Goal: Transaction & Acquisition: Purchase product/service

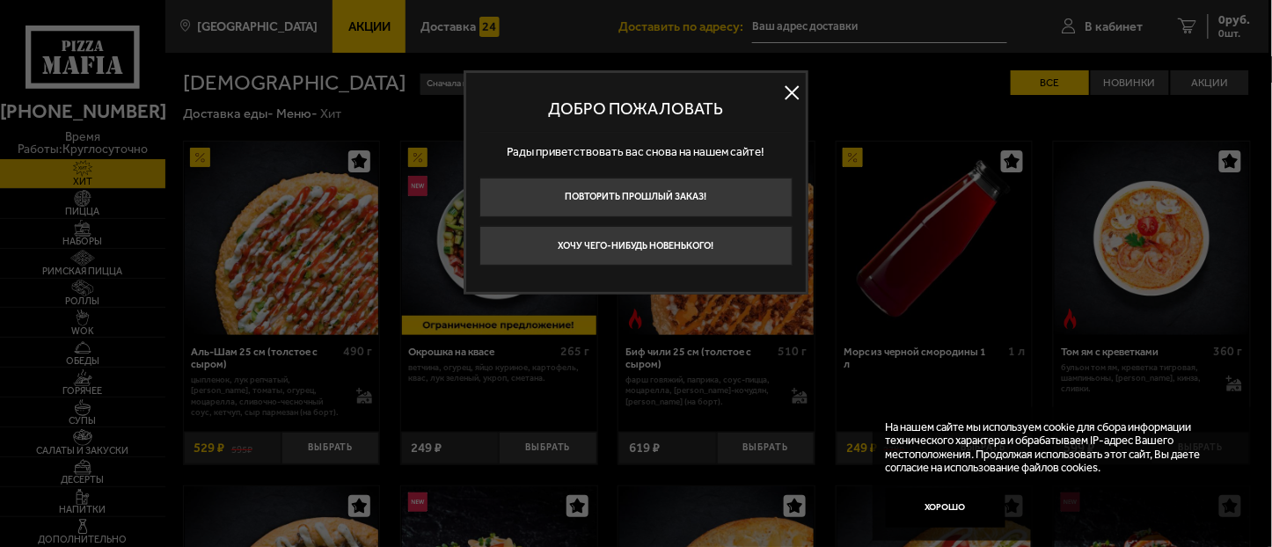
click at [789, 89] on button at bounding box center [792, 92] width 26 height 26
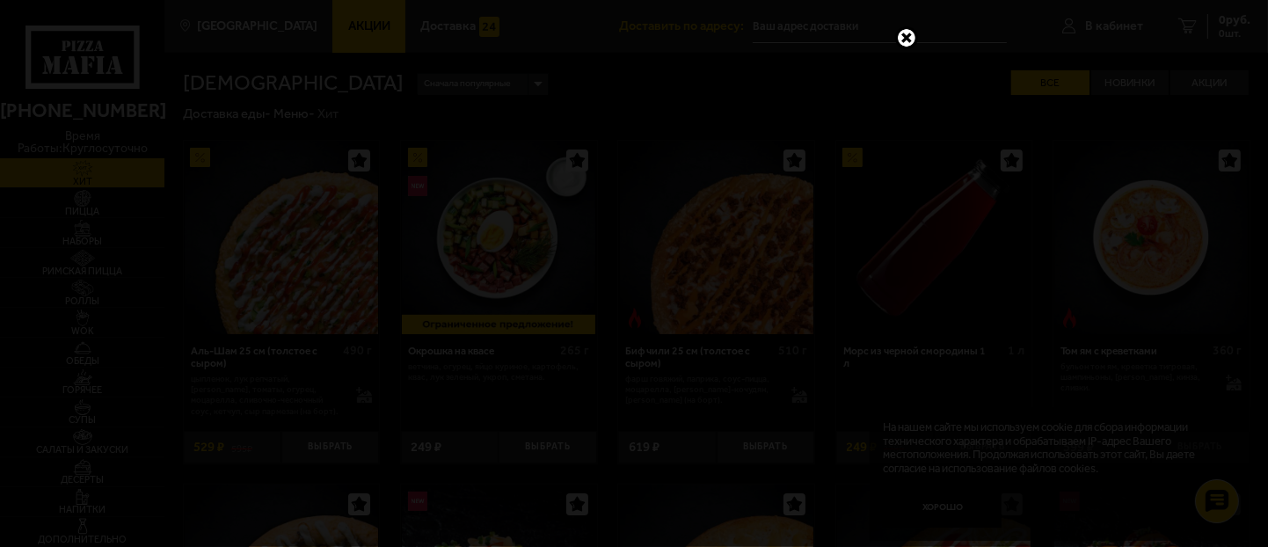
click at [902, 37] on link at bounding box center [906, 37] width 23 height 23
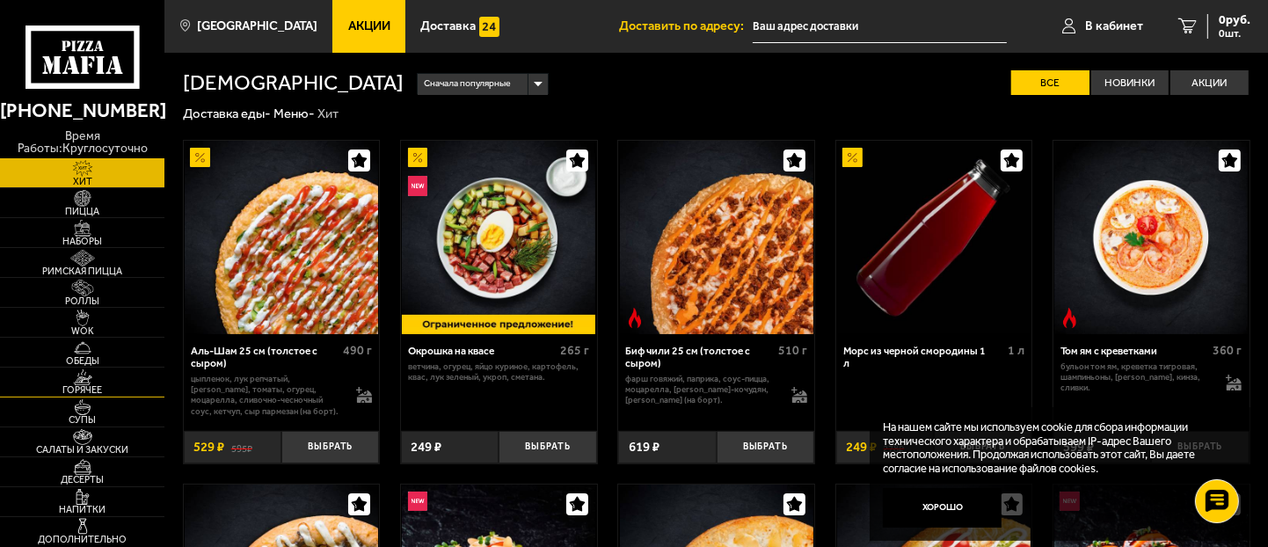
click at [80, 390] on span "Горячее" at bounding box center [82, 390] width 164 height 10
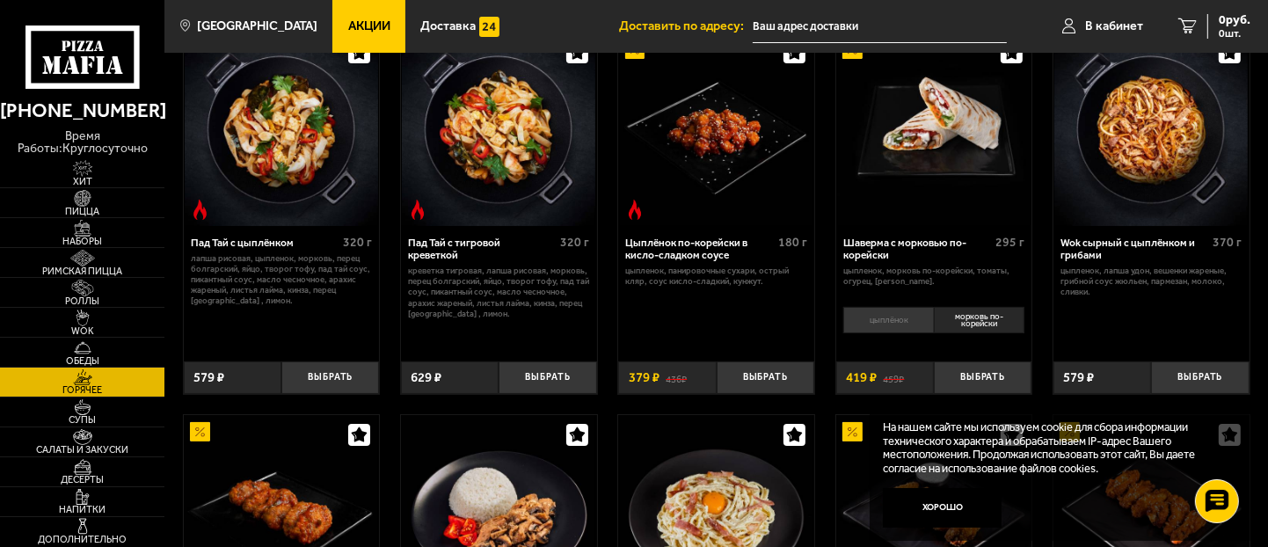
scroll to position [98, 0]
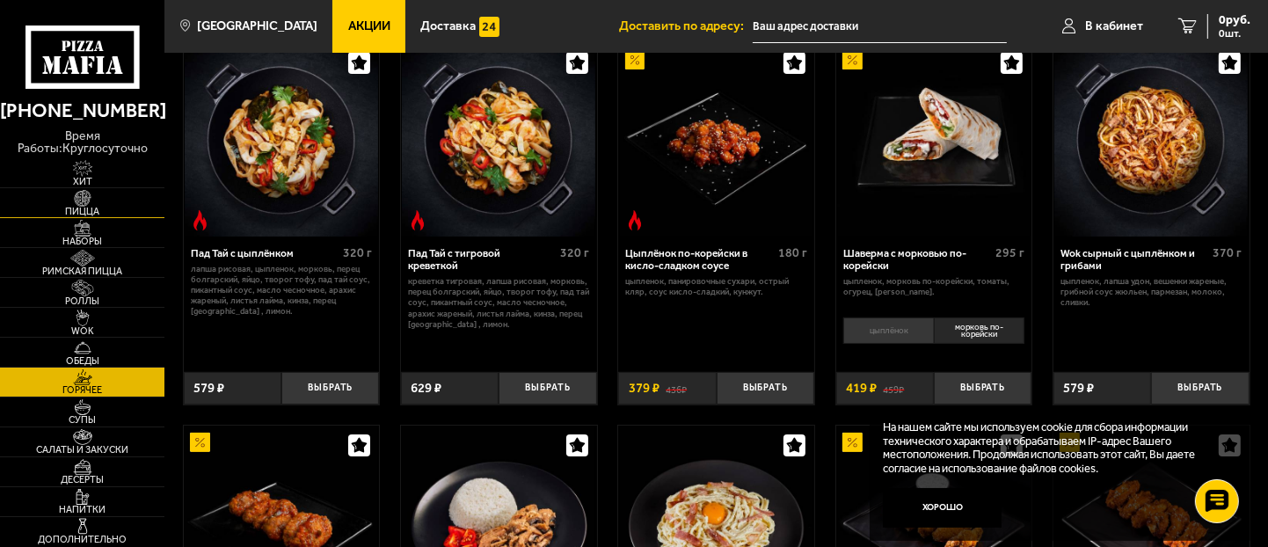
click at [104, 203] on img at bounding box center [82, 198] width 51 height 17
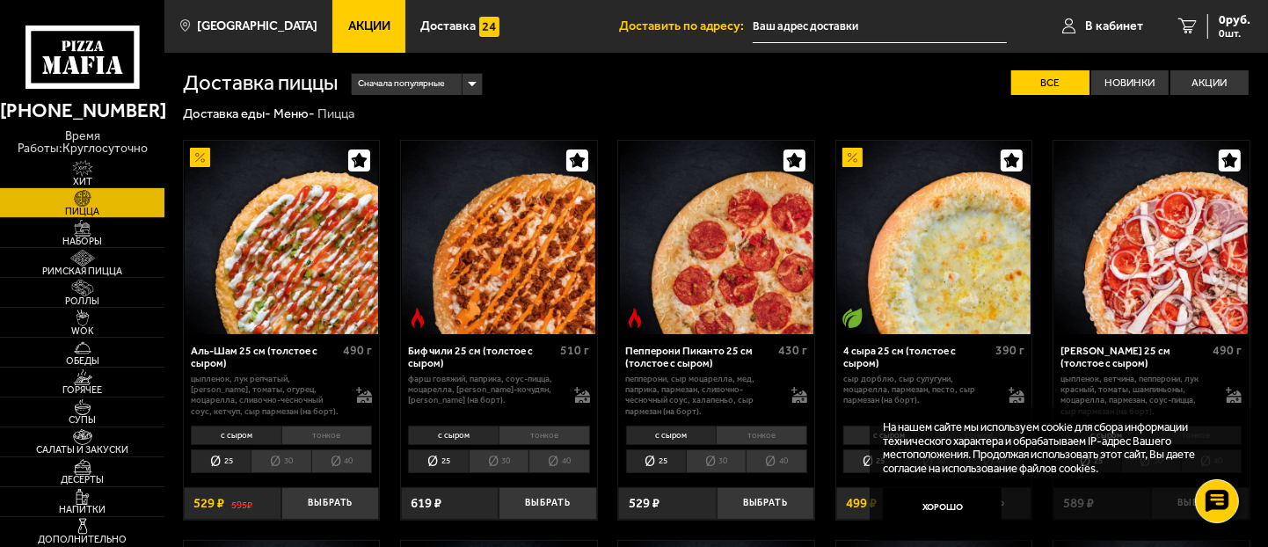
click at [414, 86] on span "Сначала популярные" at bounding box center [401, 84] width 87 height 26
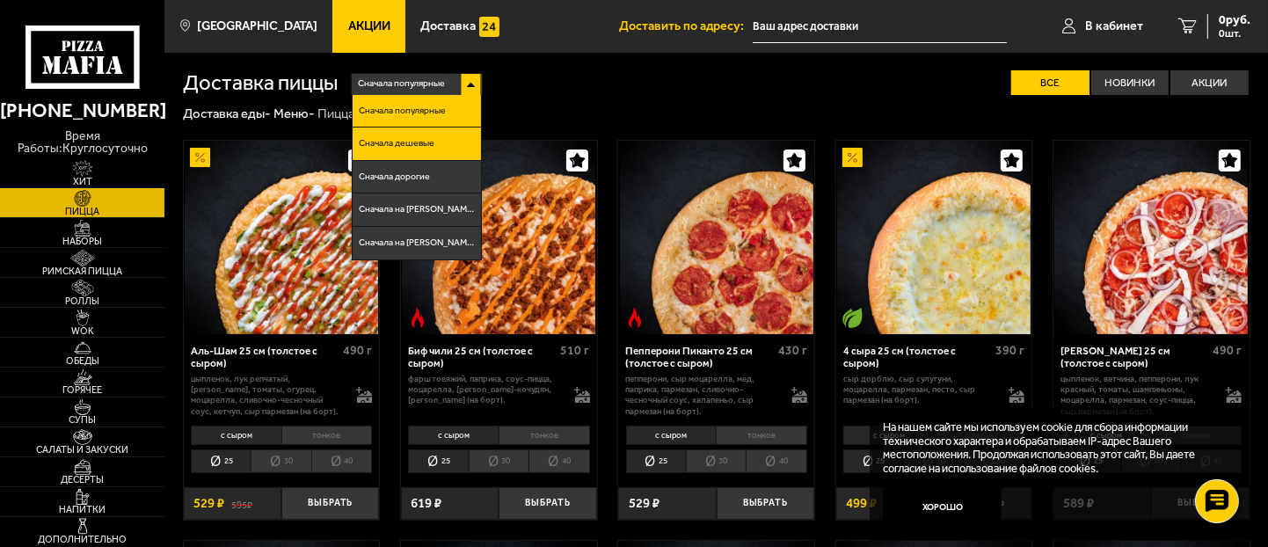
click at [432, 142] on span "Сначала дешевые" at bounding box center [397, 144] width 76 height 10
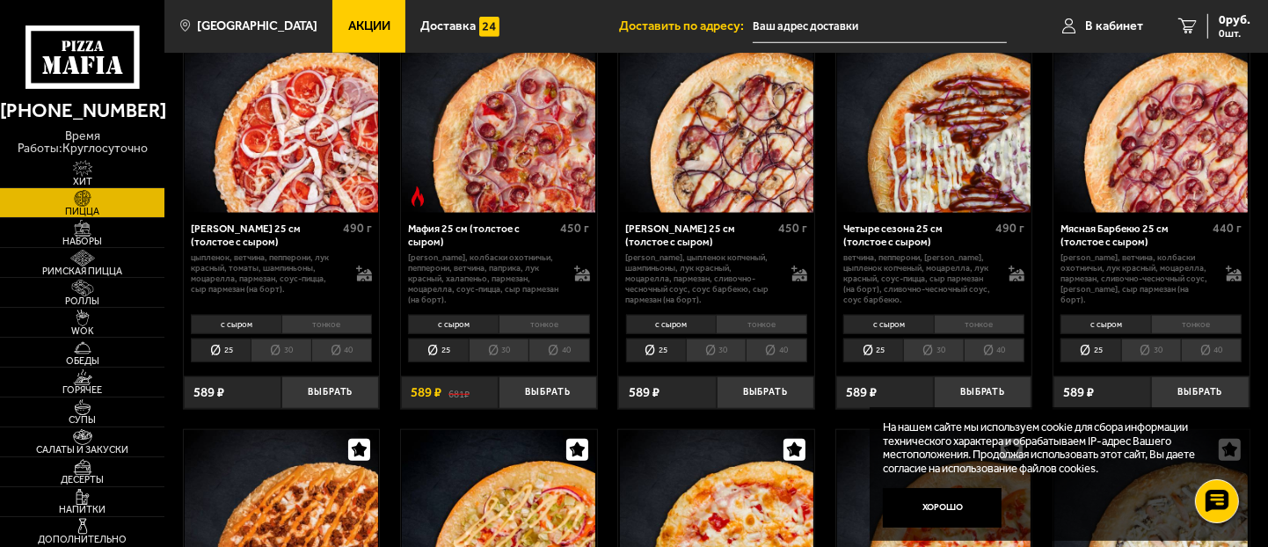
scroll to position [1367, 0]
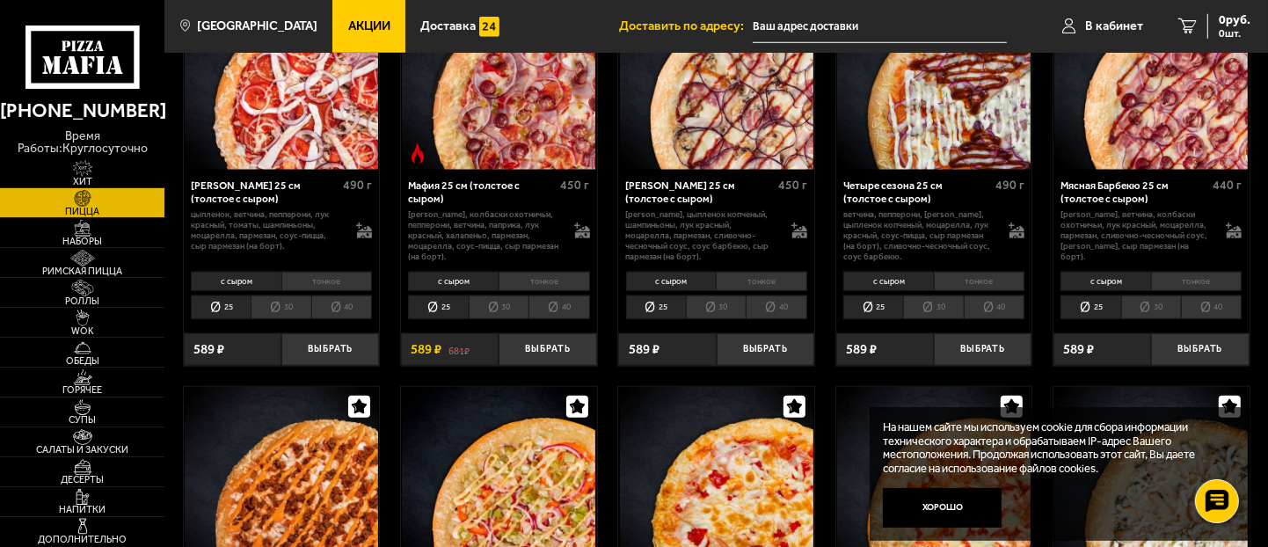
click at [945, 313] on li "30" at bounding box center [933, 307] width 60 height 24
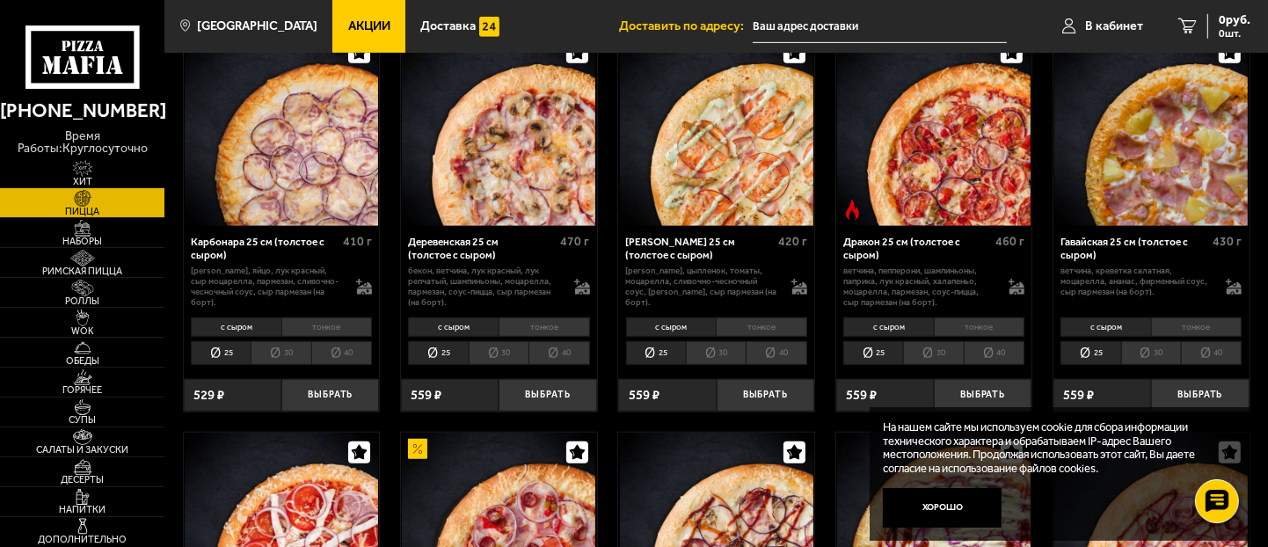
scroll to position [879, 0]
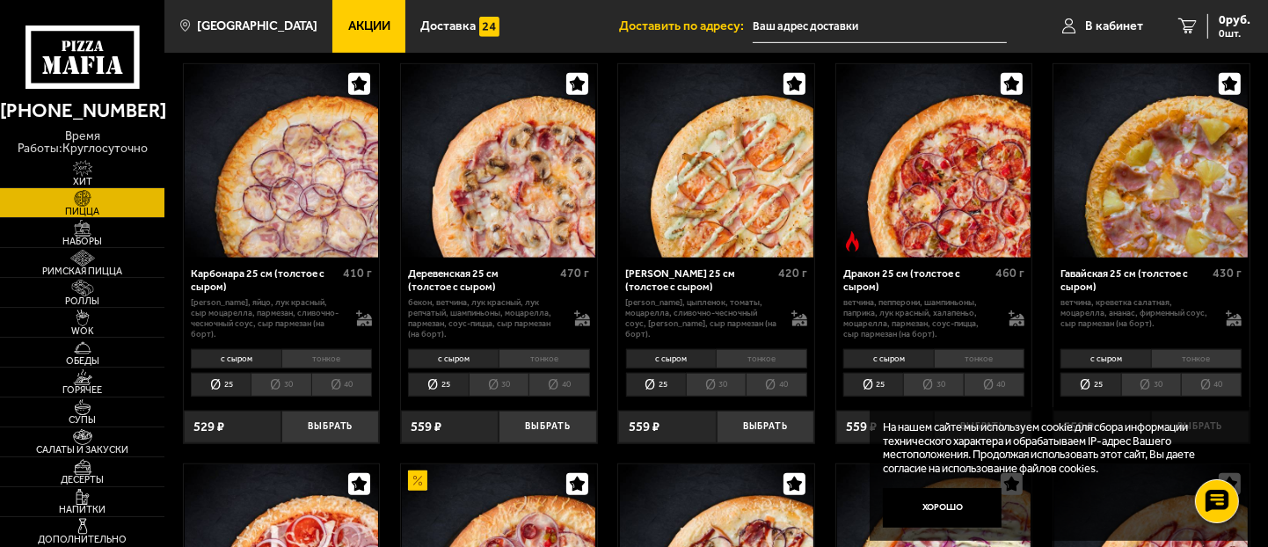
click at [470, 275] on div "Деревенская 25 см (толстое с сыром)" at bounding box center [482, 280] width 148 height 26
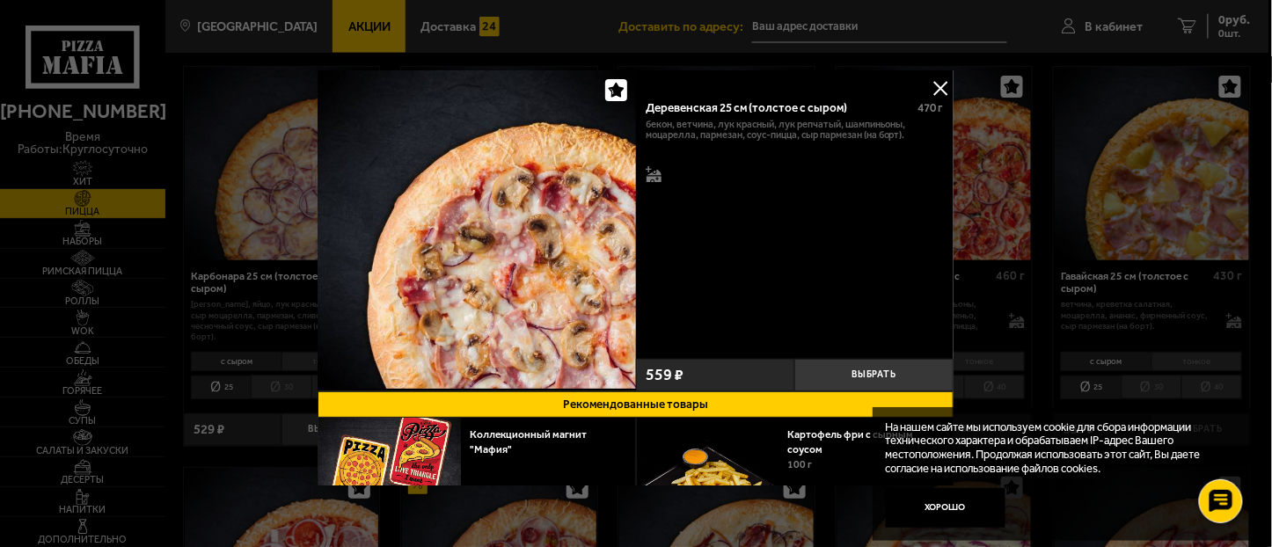
click at [938, 82] on button at bounding box center [941, 88] width 26 height 26
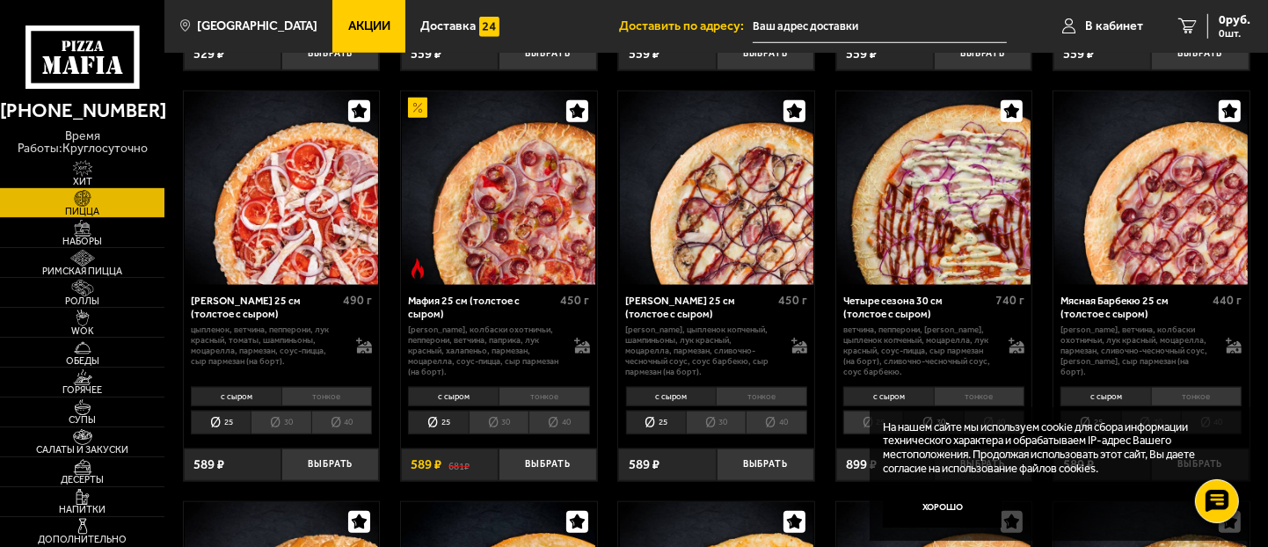
scroll to position [1270, 0]
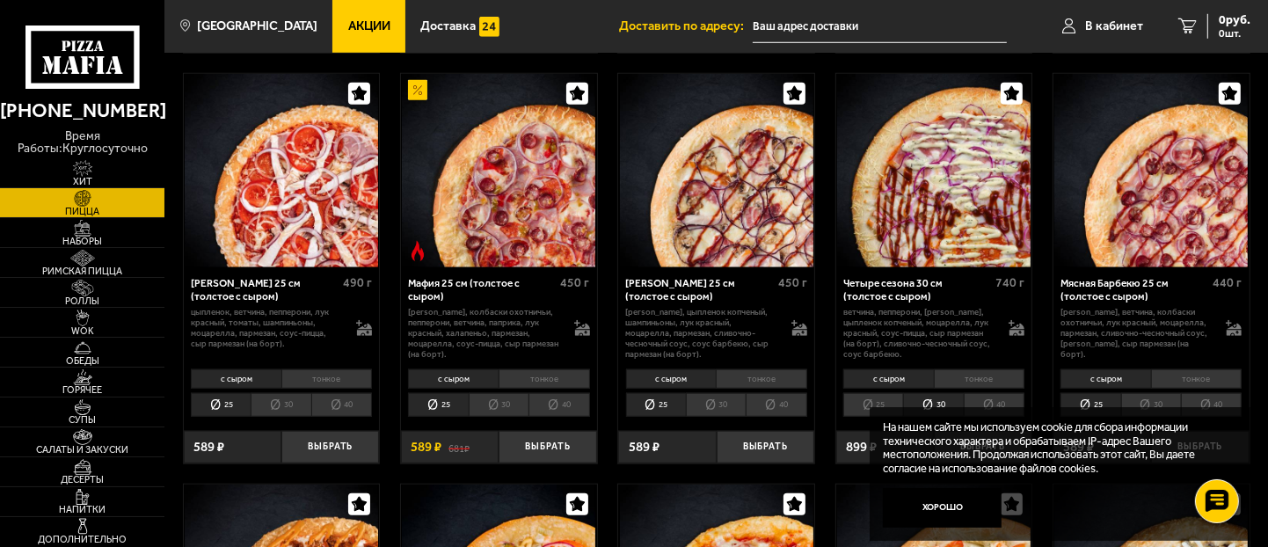
click at [898, 293] on div "Четыре сезона 30 см (толстое с сыром)" at bounding box center [917, 290] width 148 height 26
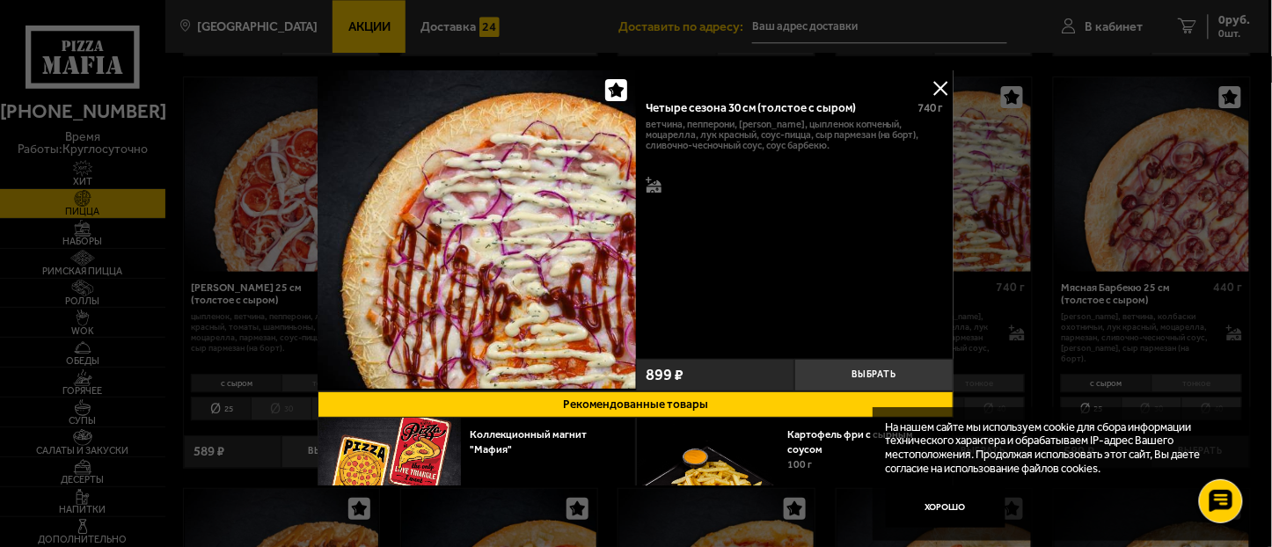
click at [936, 77] on button at bounding box center [941, 88] width 26 height 26
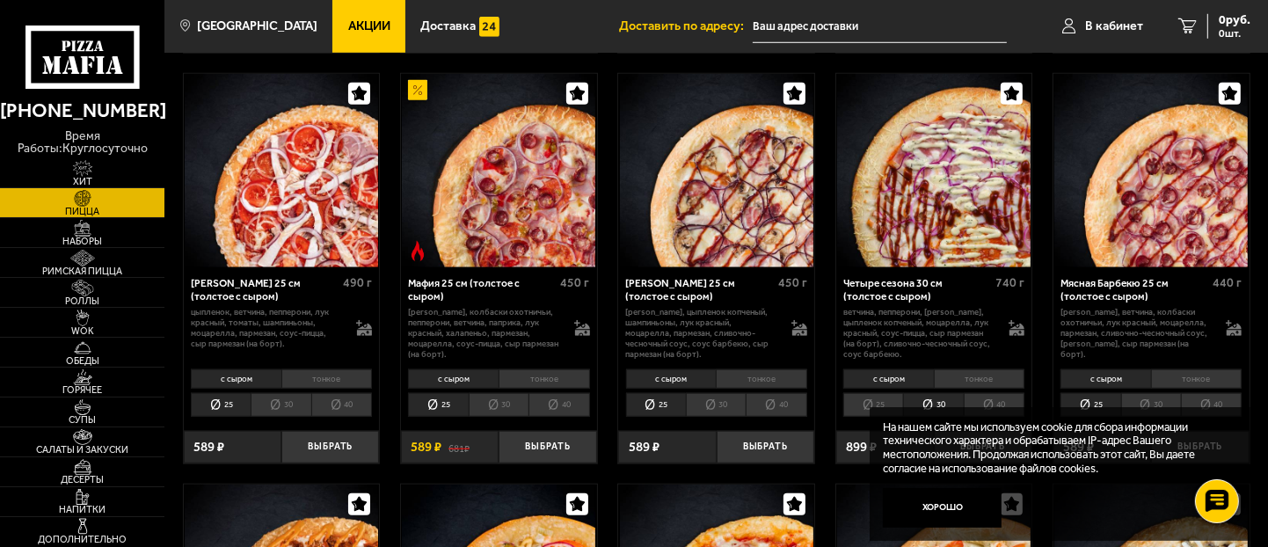
click at [936, 84] on img at bounding box center [933, 170] width 193 height 193
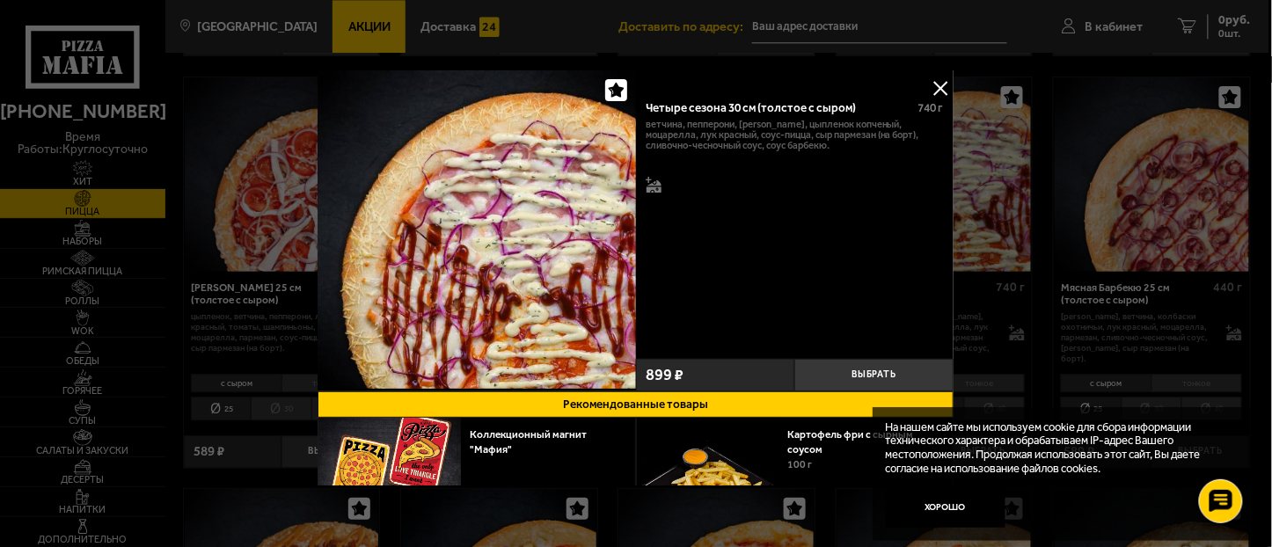
click at [929, 86] on button at bounding box center [941, 88] width 26 height 26
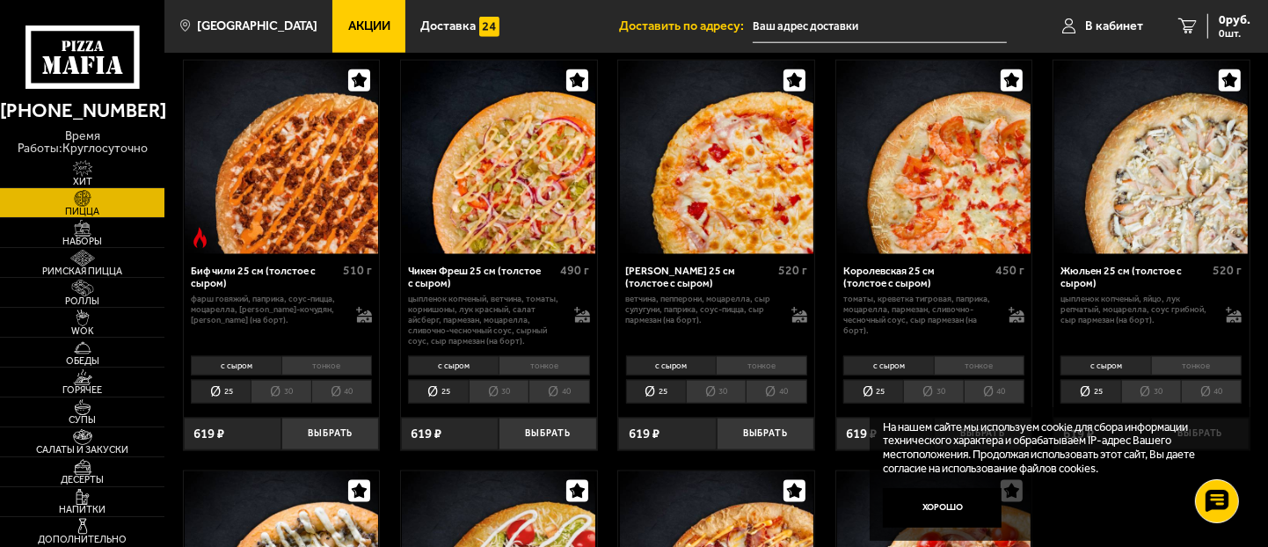
scroll to position [1660, 0]
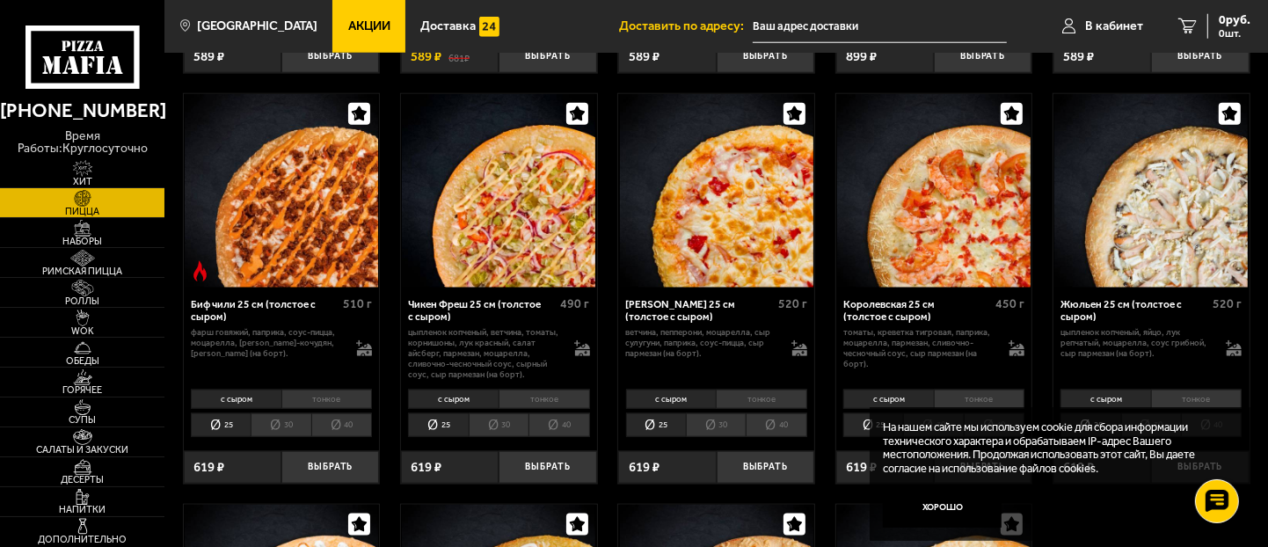
click at [496, 310] on div "Чикен Фреш 25 см (толстое с сыром)" at bounding box center [482, 311] width 148 height 26
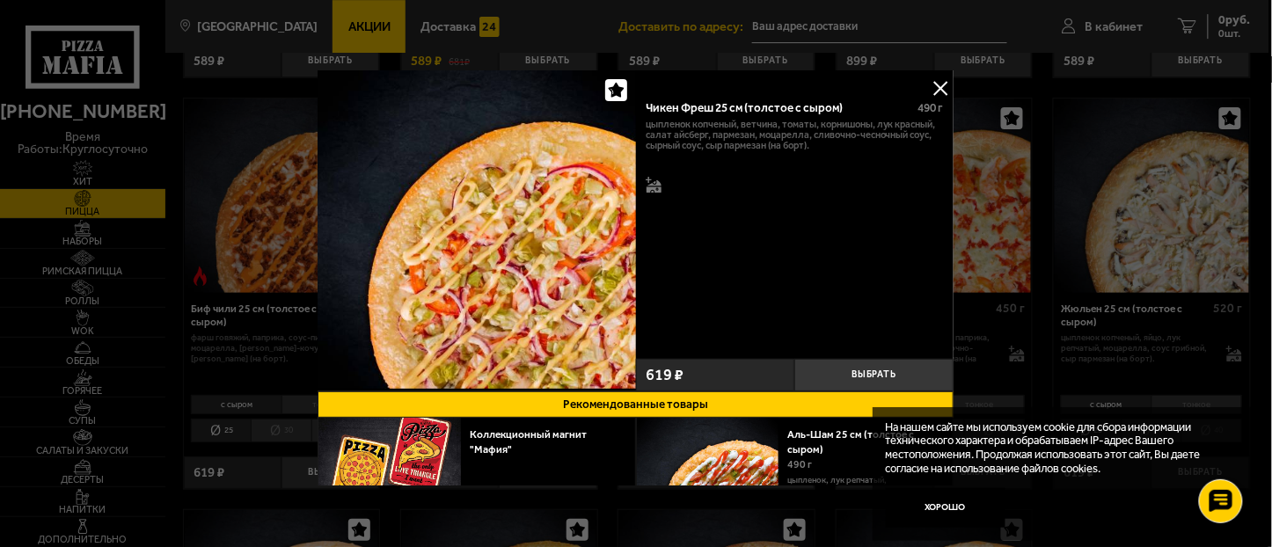
click at [938, 85] on button at bounding box center [941, 88] width 26 height 26
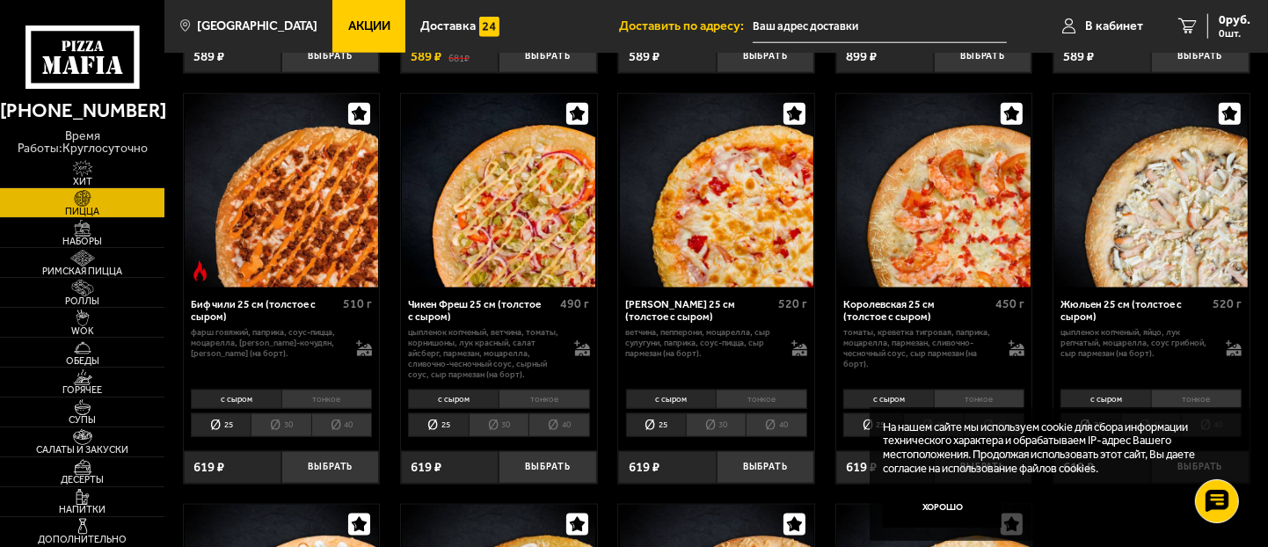
click at [503, 431] on li "30" at bounding box center [499, 425] width 60 height 24
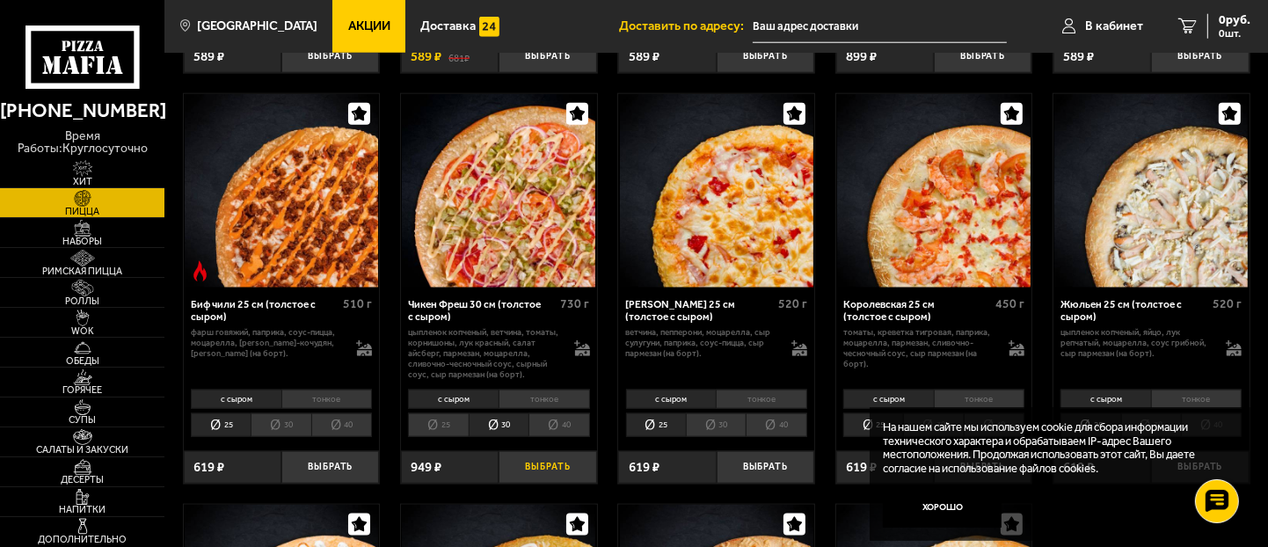
click at [563, 470] on button "Выбрать" at bounding box center [548, 467] width 98 height 33
click at [1233, 21] on span "807 руб." at bounding box center [1228, 20] width 46 height 12
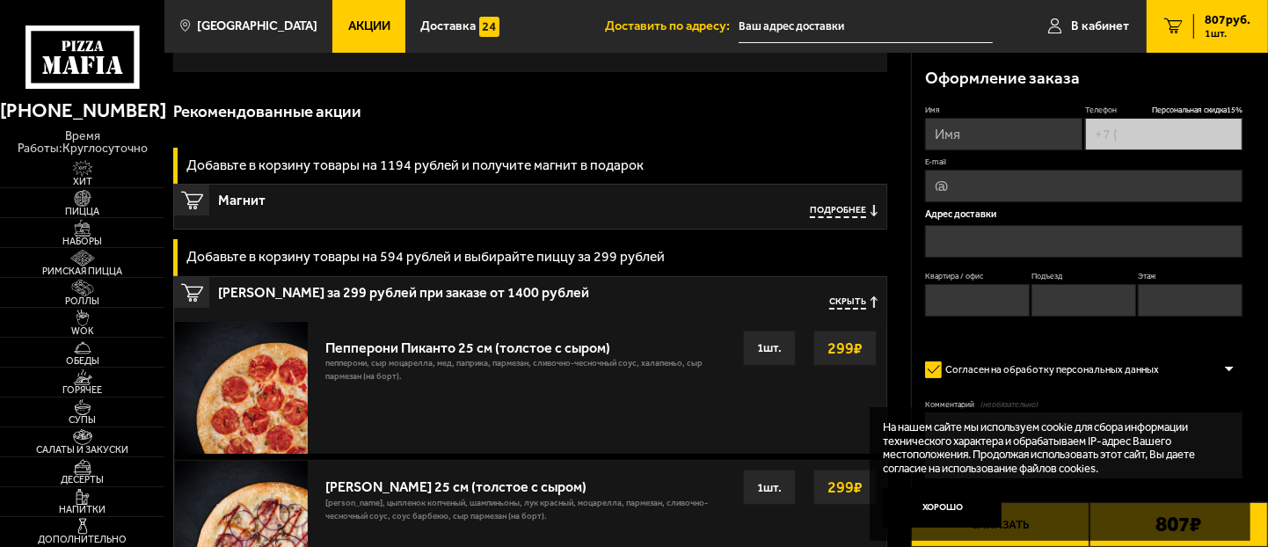
type input "[PHONE_NUMBER]"
type input "[STREET_ADDRESS]"
type input "669"
type input "19"
type input "7"
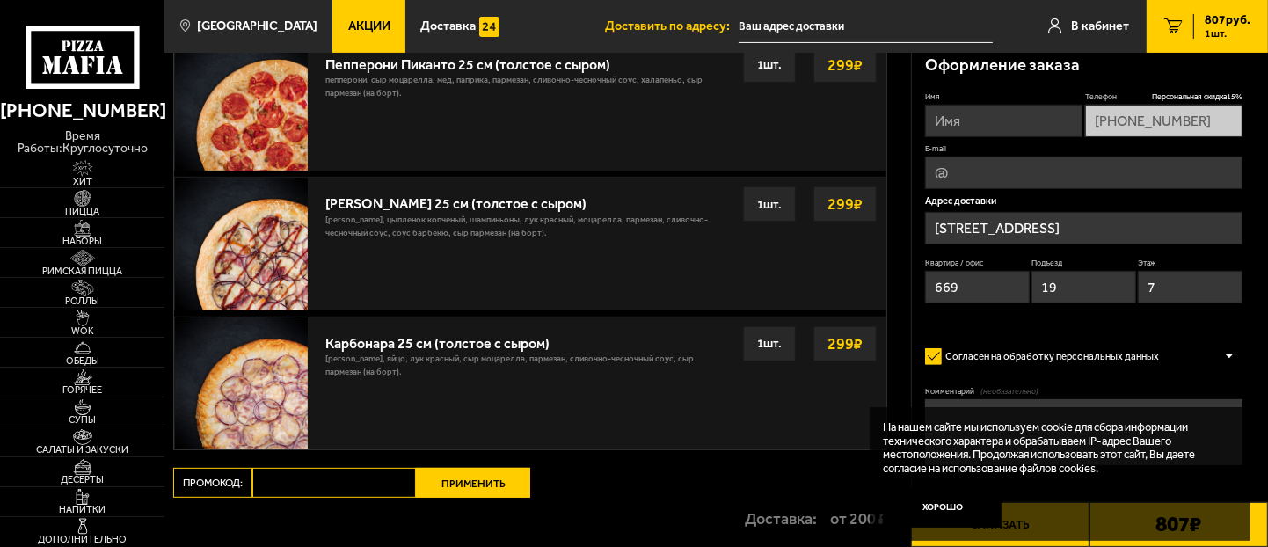
type input "[STREET_ADDRESS]"
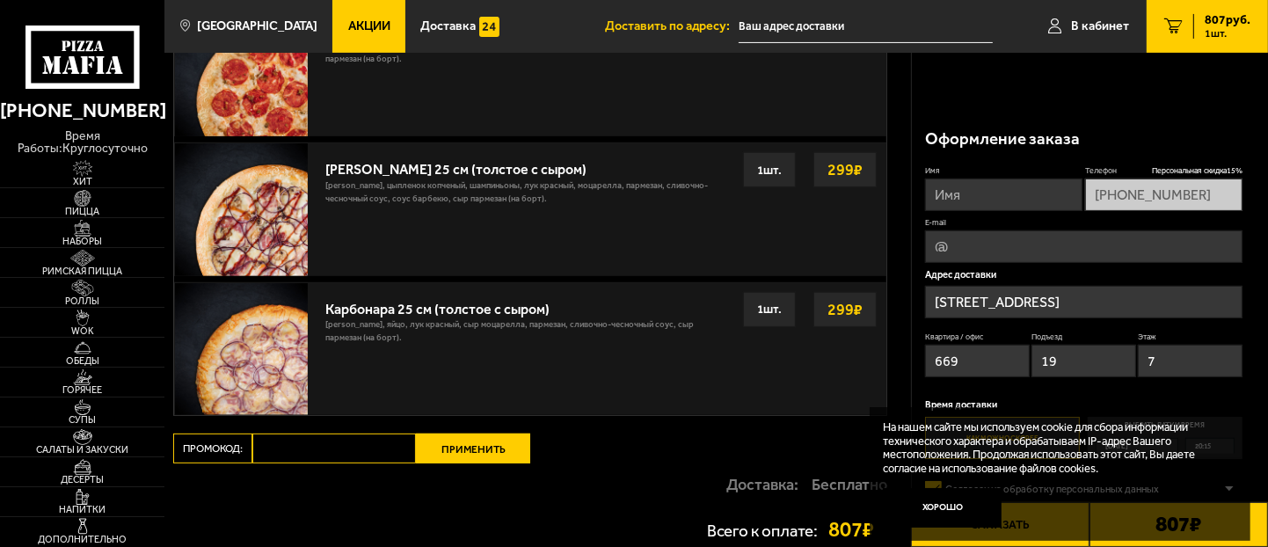
scroll to position [488, 0]
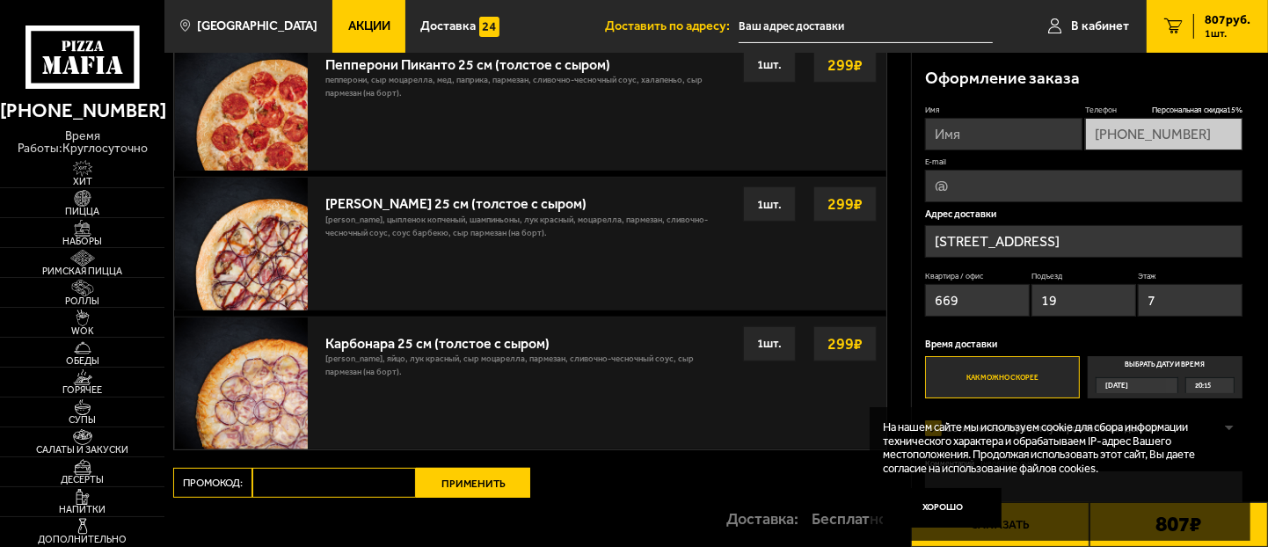
click at [837, 207] on strong "299 ₽" at bounding box center [845, 203] width 44 height 33
click at [231, 253] on img at bounding box center [241, 244] width 132 height 132
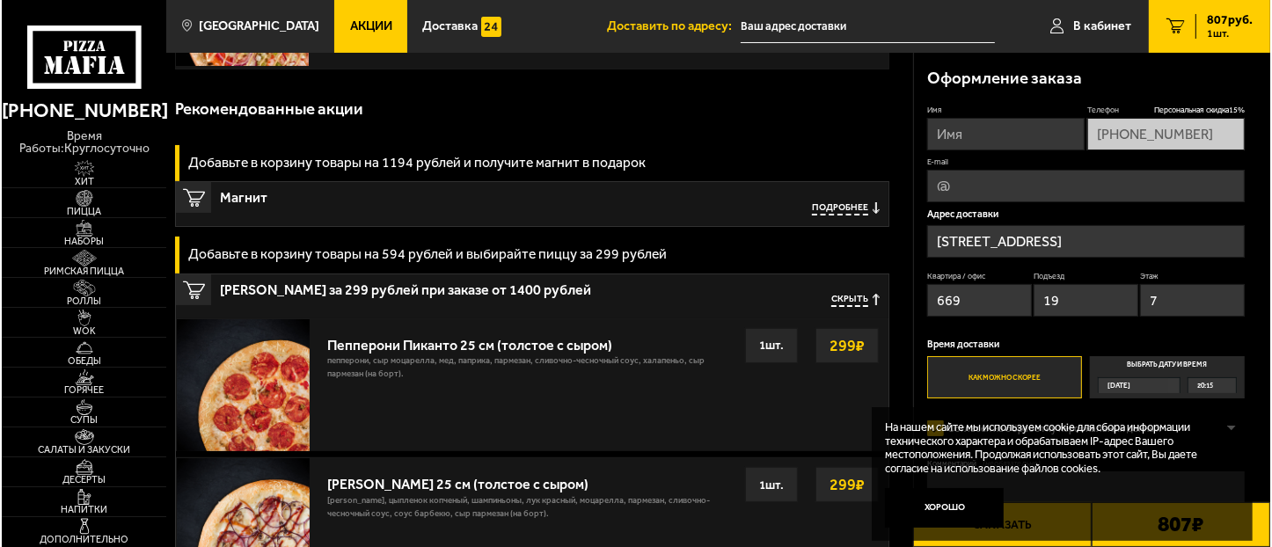
scroll to position [293, 0]
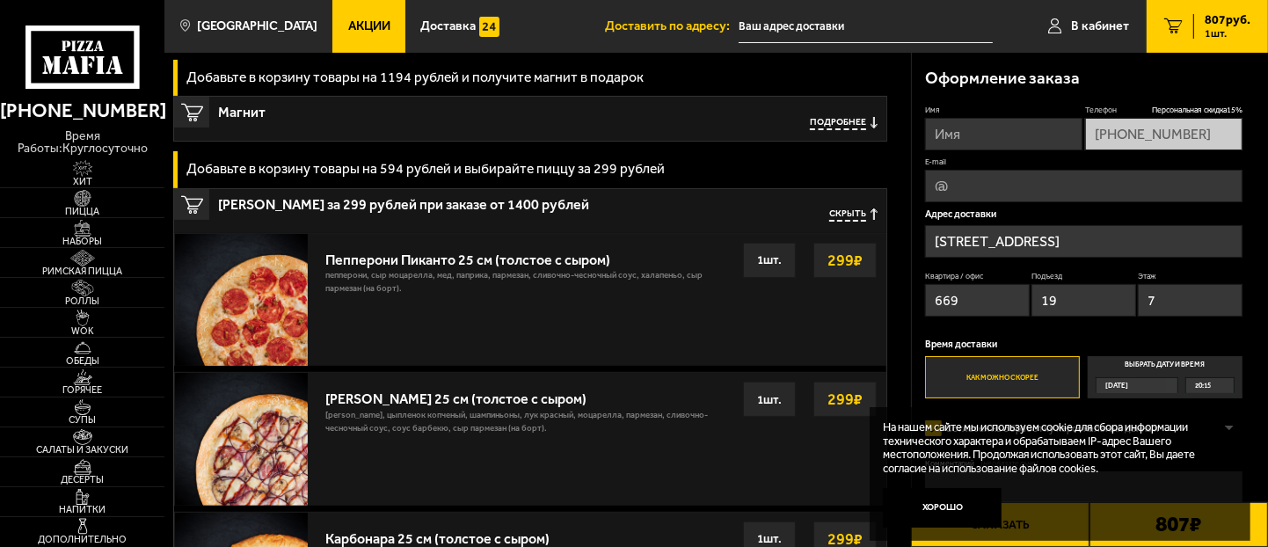
click at [991, 136] on input "Имя" at bounding box center [1003, 134] width 157 height 33
type input "покупатель"
click at [1038, 543] on button "Заказать" at bounding box center [1000, 524] width 179 height 45
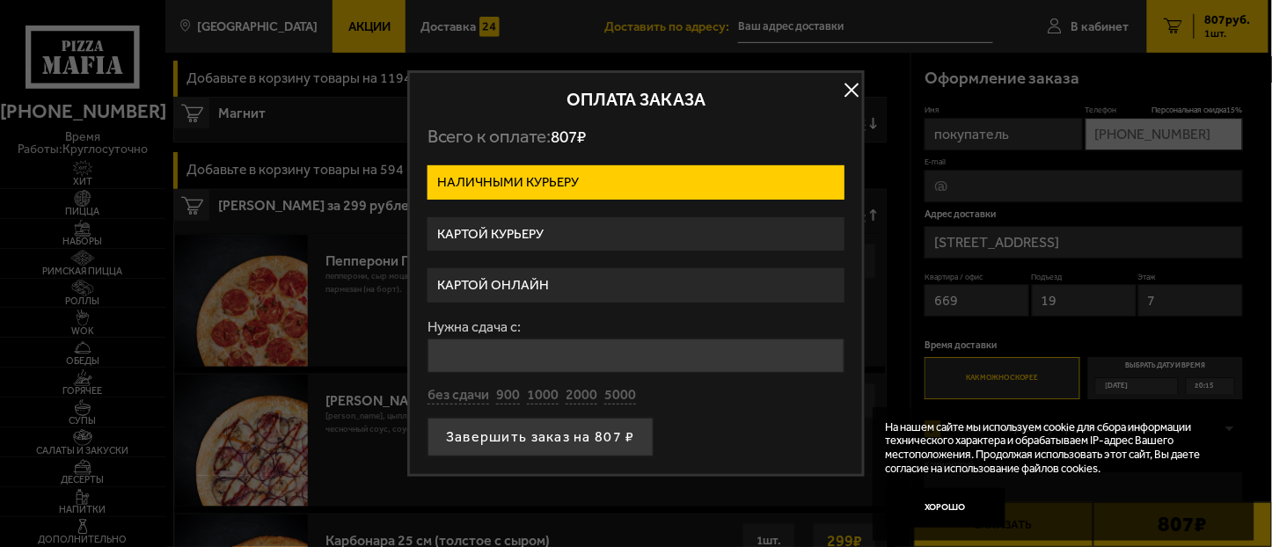
click at [1034, 543] on div at bounding box center [636, 273] width 1272 height 547
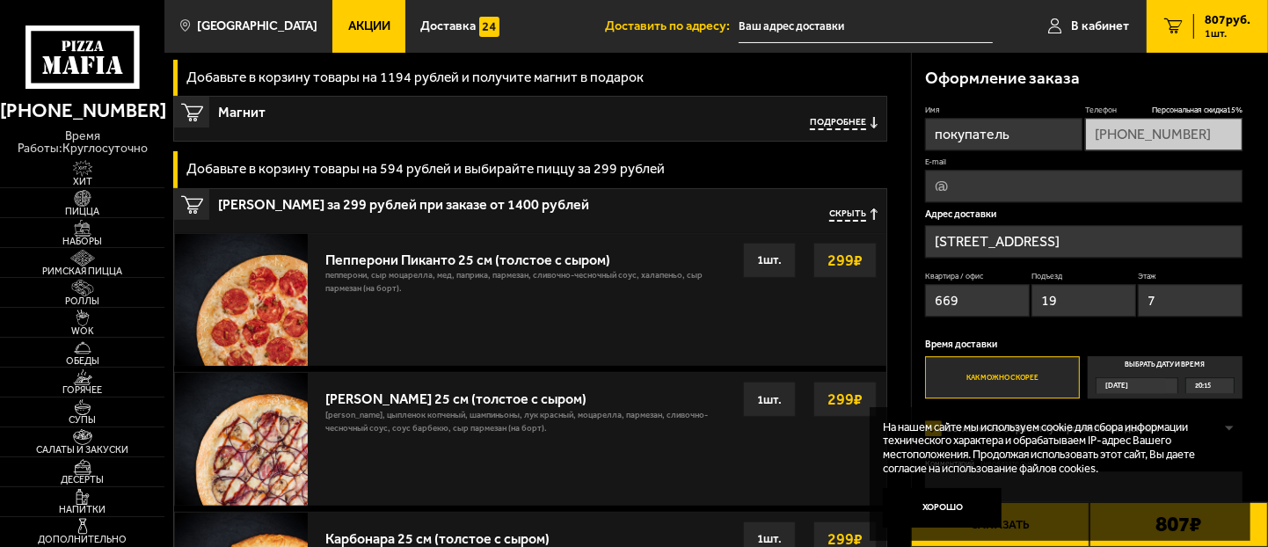
click at [1034, 543] on button "Заказать" at bounding box center [1000, 524] width 179 height 45
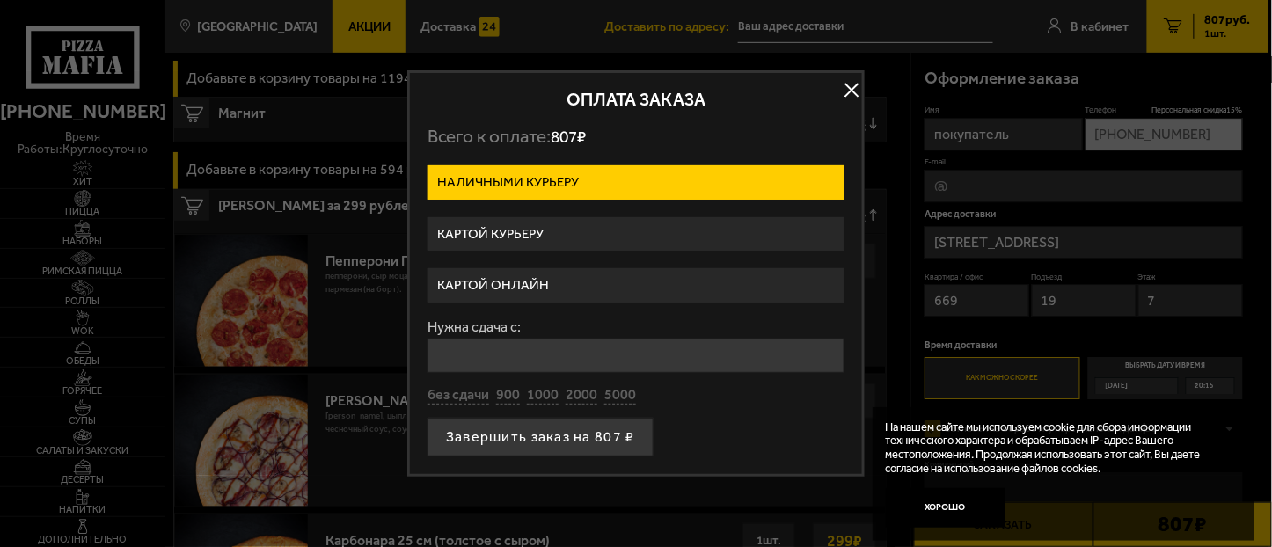
click at [508, 282] on label "Картой онлайн" at bounding box center [635, 285] width 417 height 34
click at [0, 0] on input "Картой онлайн" at bounding box center [0, 0] width 0 height 0
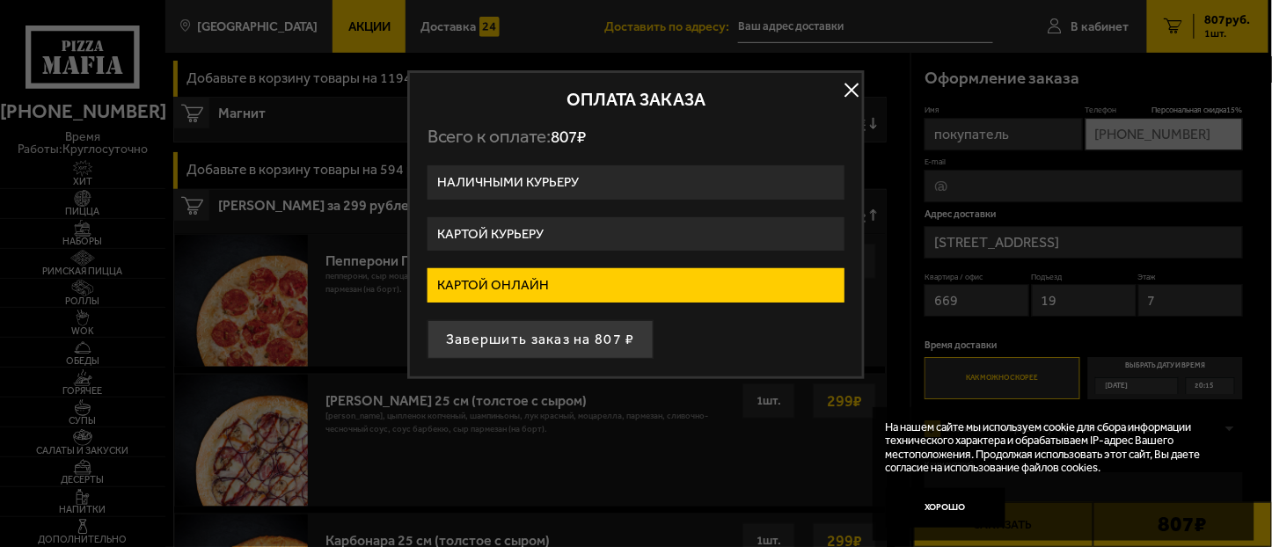
click at [552, 283] on label "Картой онлайн" at bounding box center [635, 285] width 417 height 34
click at [0, 0] on input "Картой онлайн" at bounding box center [0, 0] width 0 height 0
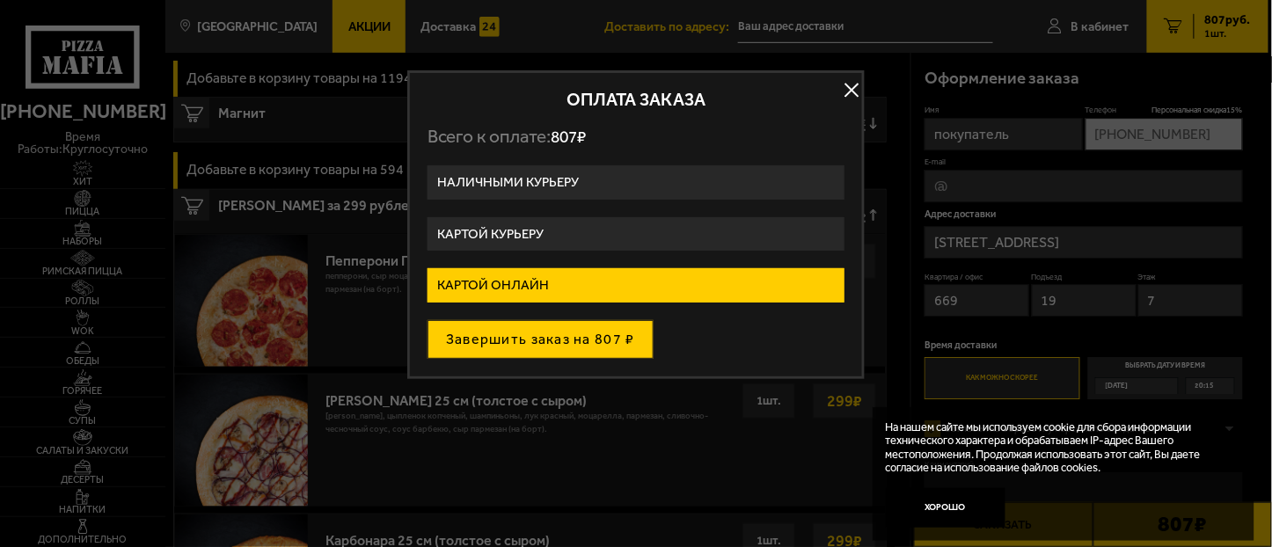
click at [528, 336] on button "Завершить заказ на 807 ₽" at bounding box center [540, 339] width 226 height 39
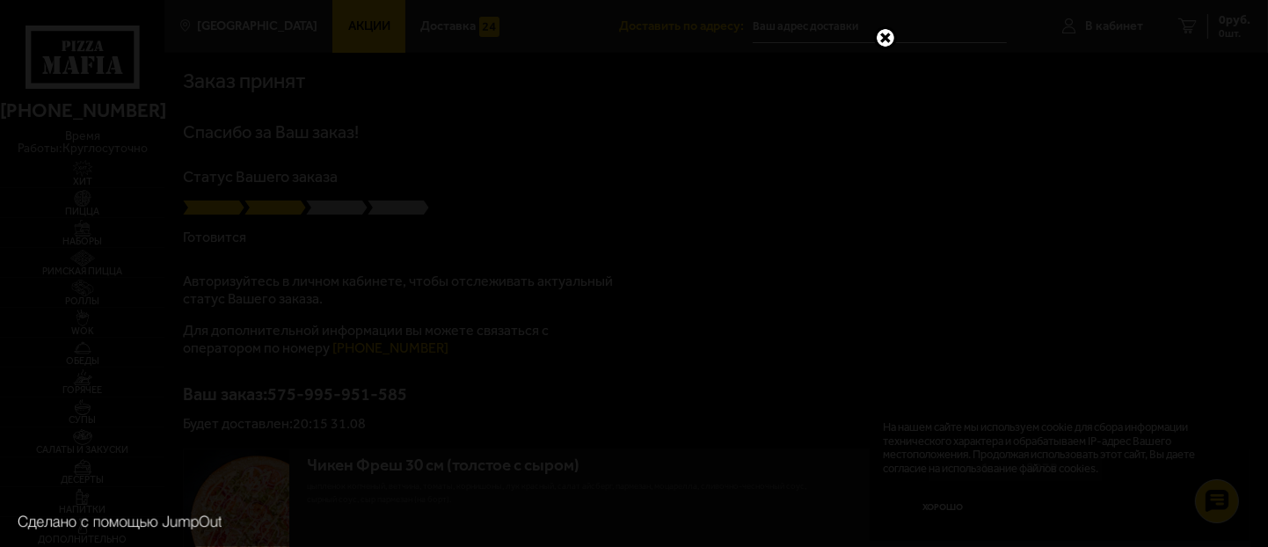
click at [885, 39] on link at bounding box center [885, 37] width 23 height 23
